Goal: Find specific page/section: Find specific page/section

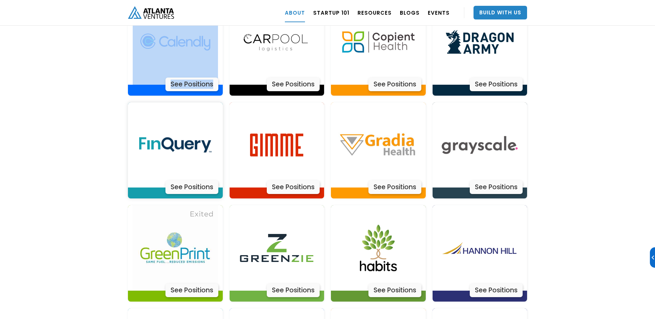
scroll to position [1569, 0]
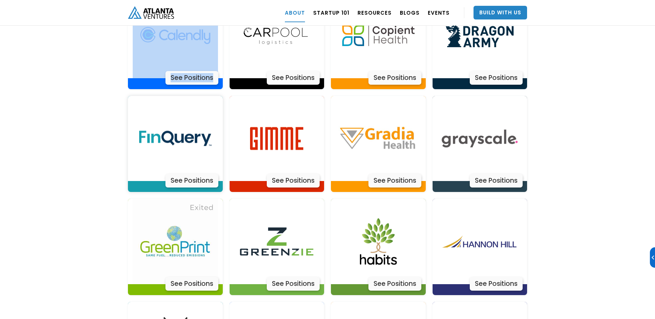
click at [191, 174] on div "See Positions" at bounding box center [191, 181] width 53 height 14
click at [308, 174] on div "See Positions" at bounding box center [293, 181] width 53 height 14
click at [399, 174] on div "See Positions" at bounding box center [394, 181] width 53 height 14
click at [512, 174] on div "See Positions" at bounding box center [496, 181] width 53 height 14
click at [205, 277] on div "See Positions" at bounding box center [191, 284] width 53 height 14
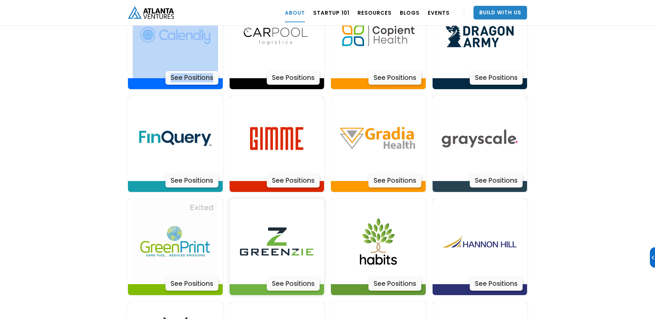
click at [306, 277] on div "See Positions" at bounding box center [293, 284] width 53 height 14
click at [386, 199] on img at bounding box center [378, 241] width 85 height 85
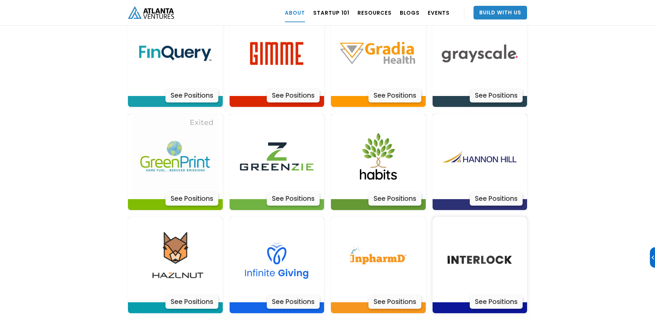
scroll to position [1670, 0]
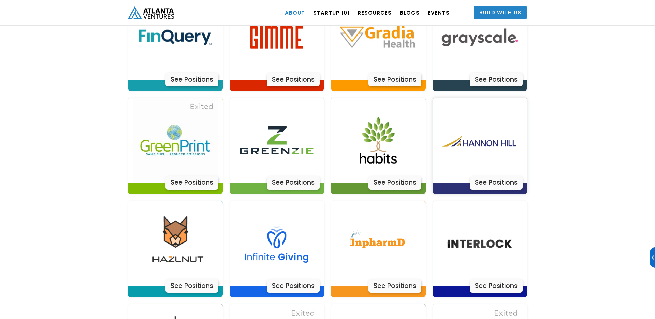
click at [496, 176] on div "See Positions" at bounding box center [496, 183] width 53 height 14
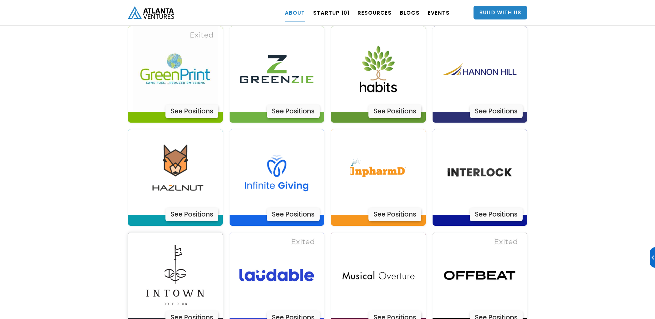
scroll to position [1761, 0]
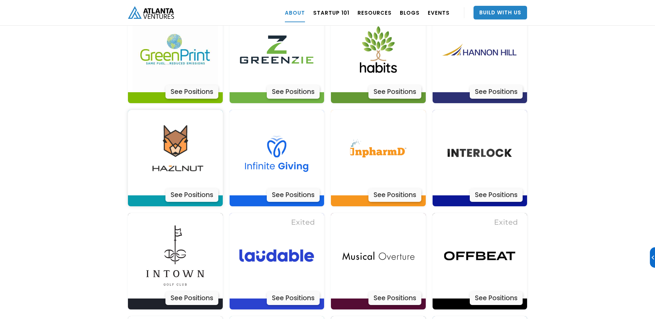
click at [197, 188] on div "See Positions" at bounding box center [191, 195] width 53 height 14
click at [293, 188] on div "See Positions" at bounding box center [293, 195] width 53 height 14
click at [403, 188] on div "See Positions" at bounding box center [394, 195] width 53 height 14
click at [485, 188] on div "See Positions" at bounding box center [496, 195] width 53 height 14
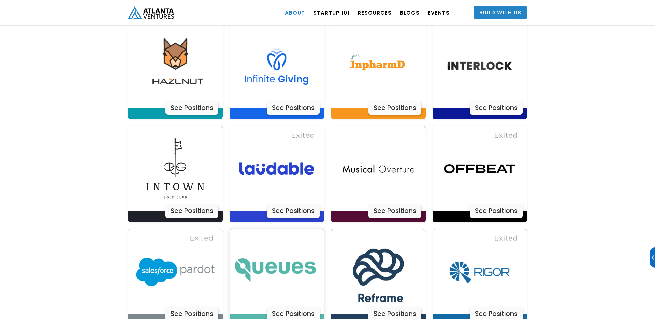
scroll to position [1862, 0]
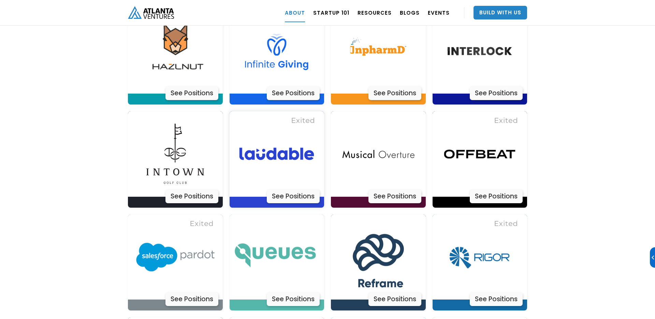
click at [286, 189] on div "See Positions" at bounding box center [293, 196] width 53 height 14
click at [397, 189] on div "See Positions" at bounding box center [394, 196] width 53 height 14
click at [502, 189] on div "See Positions" at bounding box center [496, 196] width 53 height 14
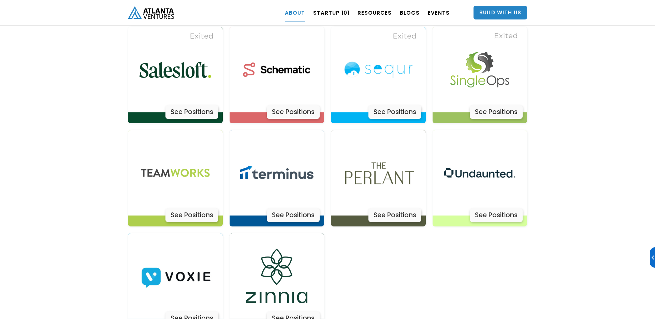
scroll to position [2152, 0]
click at [482, 208] on div "See Positions" at bounding box center [496, 215] width 53 height 14
click at [381, 208] on div "See Positions" at bounding box center [394, 215] width 53 height 14
click at [207, 311] on div "See Positions" at bounding box center [191, 318] width 53 height 14
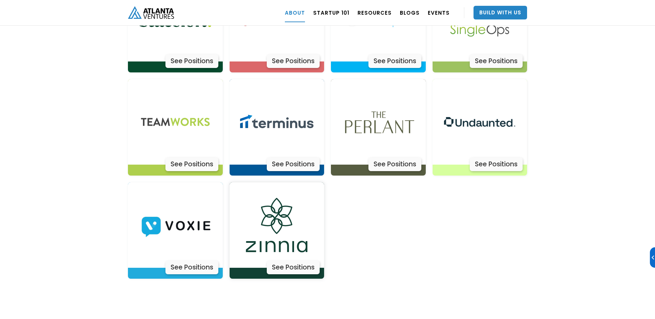
scroll to position [2209, 0]
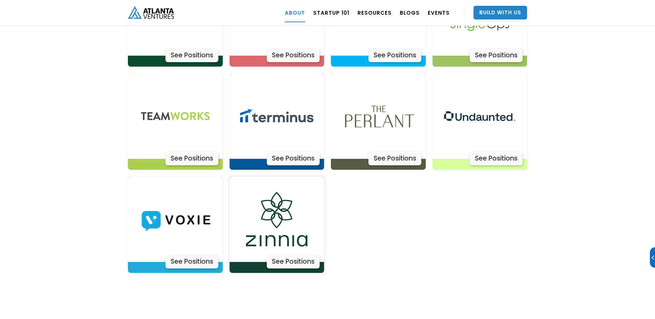
click at [286, 254] on div "See Positions" at bounding box center [293, 261] width 53 height 14
